Goal: Task Accomplishment & Management: Manage account settings

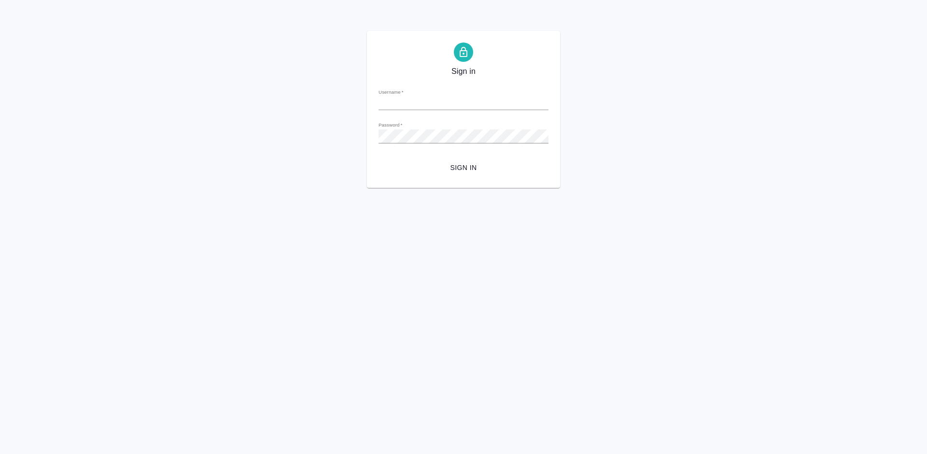
type input "m.tretyakova@awatera.com"
click at [466, 172] on span "Sign in" at bounding box center [463, 168] width 155 height 12
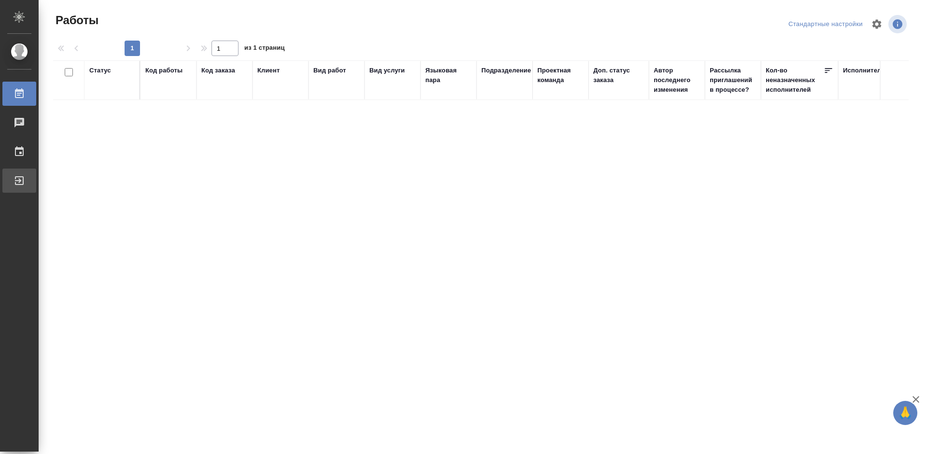
click at [19, 182] on div "Выйти" at bounding box center [7, 180] width 24 height 14
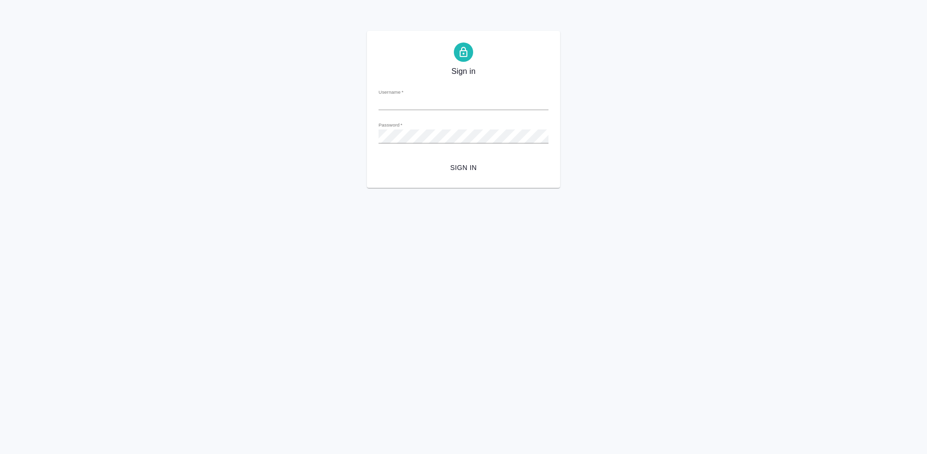
type input "m.tretyakova@awatera.com"
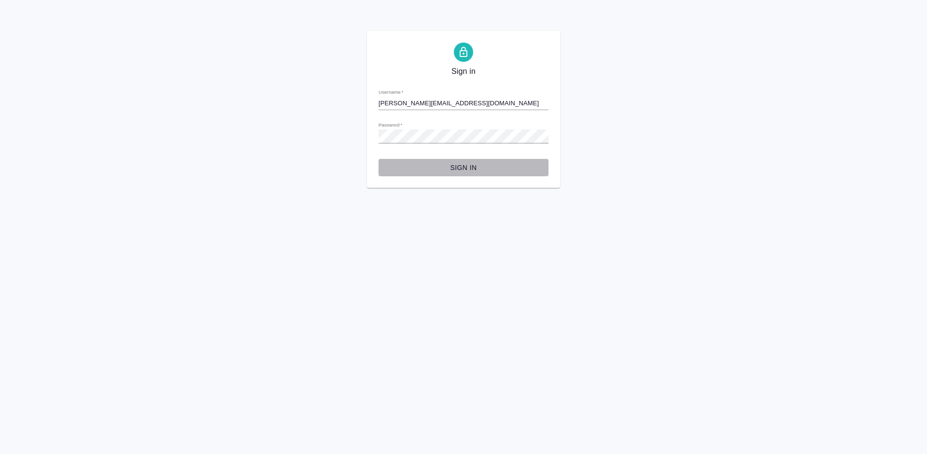
click at [467, 161] on button "Sign in" at bounding box center [464, 168] width 170 height 18
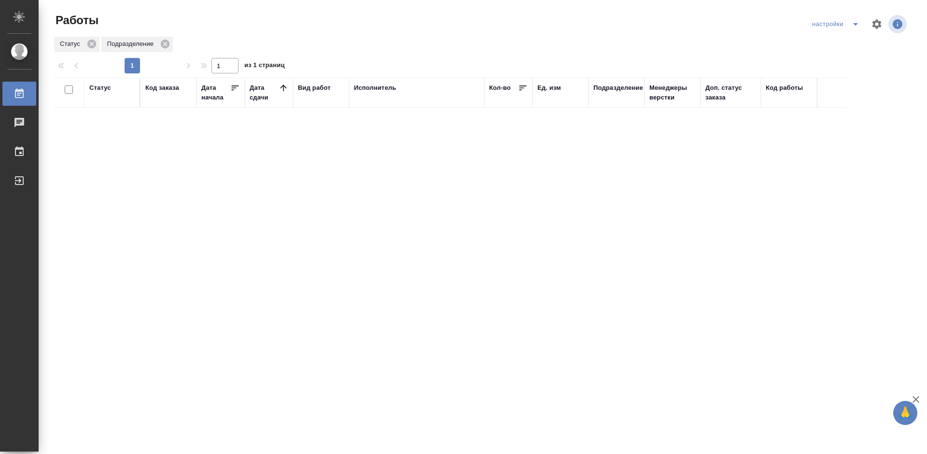
click at [475, 172] on div "Статус Код заказа Дата начала Дата сдачи Вид работ Исполнитель Кол-во Ед. изм П…" at bounding box center [481, 252] width 856 height 348
